Goal: Task Accomplishment & Management: Manage account settings

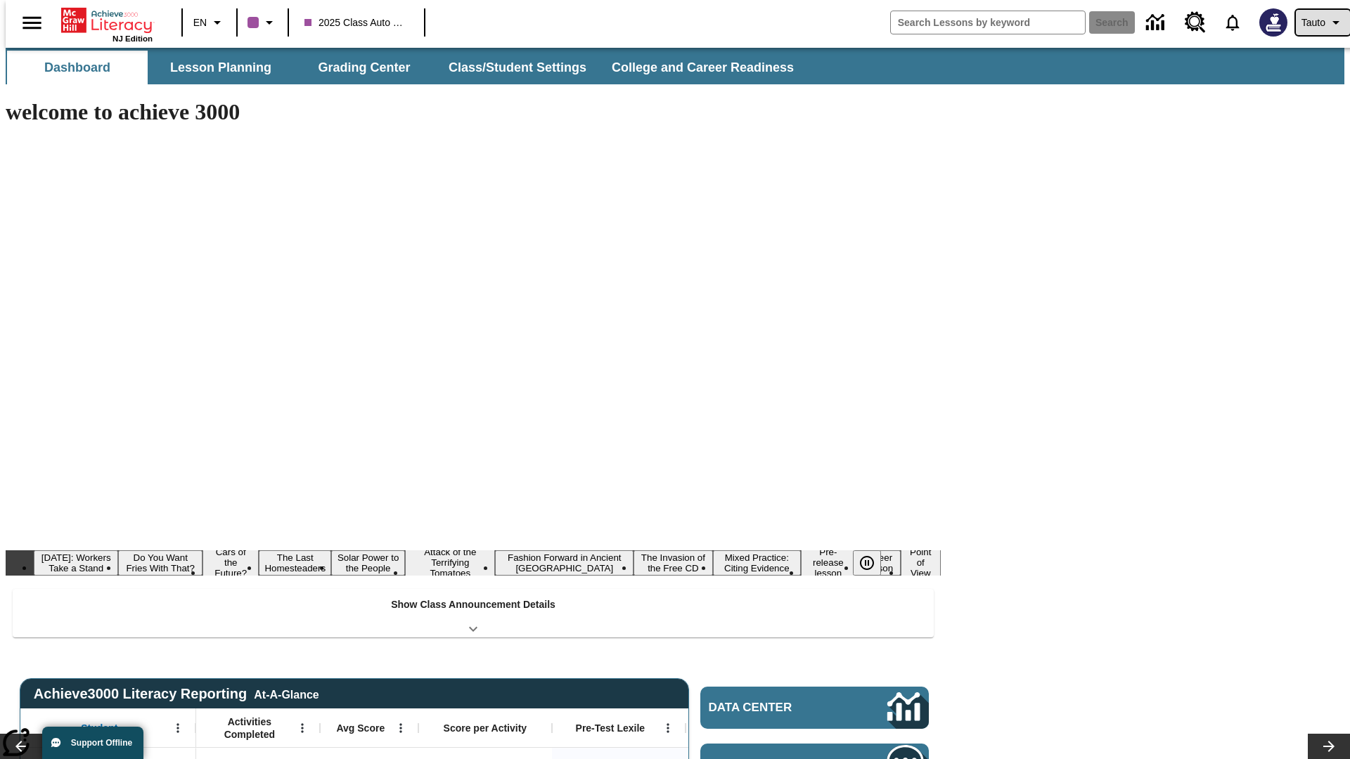
click at [1316, 23] on span "Tauto" at bounding box center [1314, 22] width 24 height 15
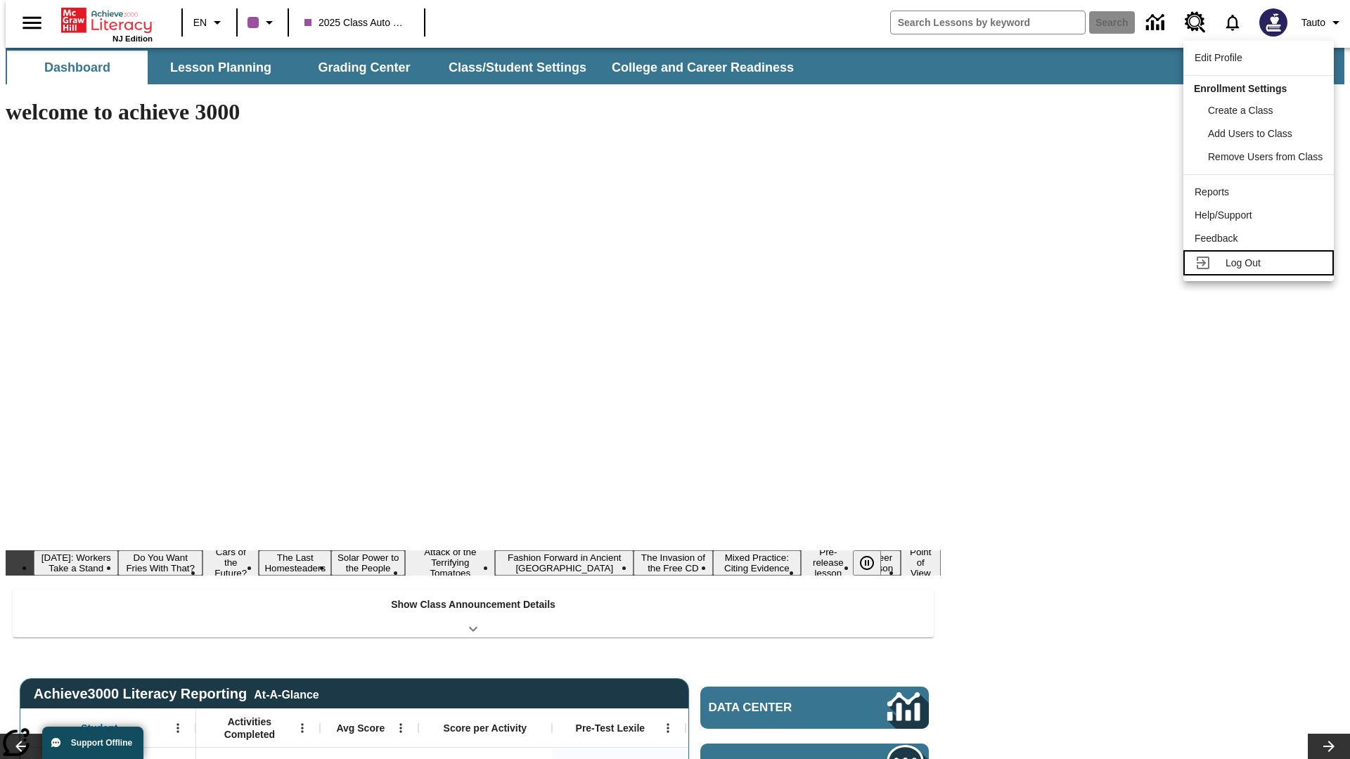
click at [1261, 263] on span "Log Out" at bounding box center [1243, 262] width 35 height 11
